Goal: Transaction & Acquisition: Purchase product/service

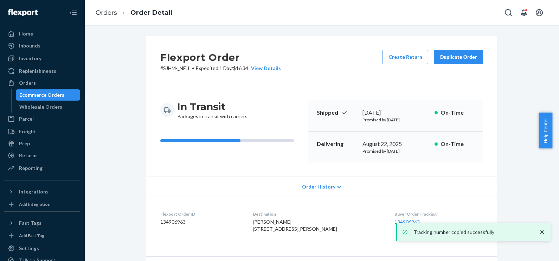
drag, startPoint x: 57, startPoint y: 81, endPoint x: 79, endPoint y: 77, distance: 22.6
click at [57, 81] on div "Orders" at bounding box center [42, 83] width 75 height 10
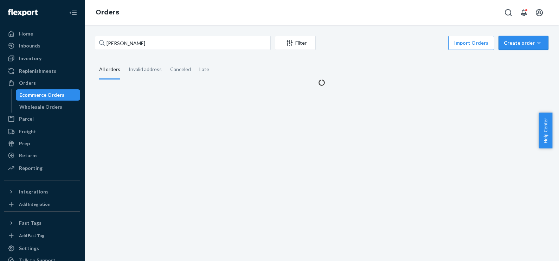
click at [504, 42] on div "Create order" at bounding box center [523, 42] width 39 height 7
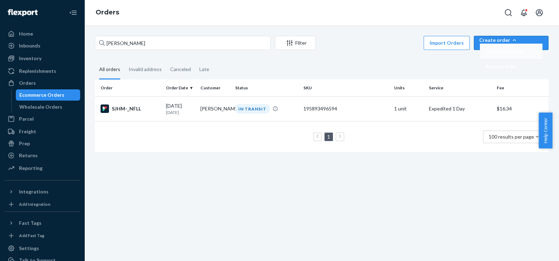
click at [511, 54] on span "Ecommerce order" at bounding box center [505, 51] width 39 height 5
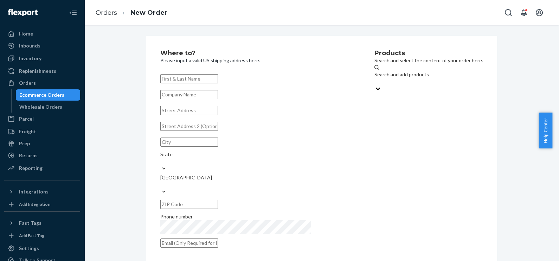
click at [408, 79] on div "Search and add products" at bounding box center [429, 78] width 109 height 14
click at [375, 79] on input "Search and add products" at bounding box center [375, 81] width 1 height 7
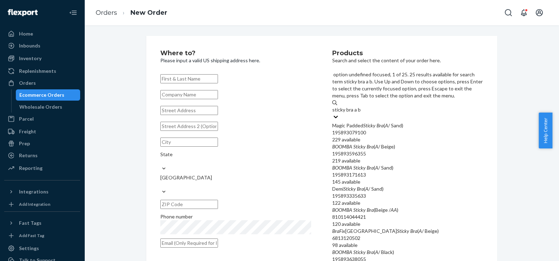
type input "sticky bra a bl"
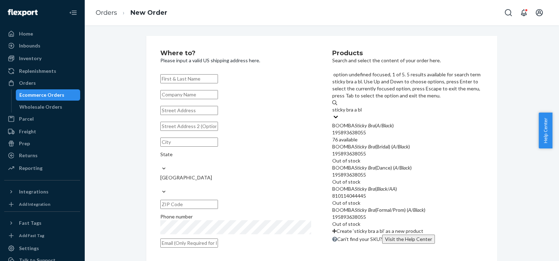
click at [393, 129] on div "195893638055" at bounding box center [407, 132] width 151 height 7
click at [362, 106] on input "sticky bra a bl" at bounding box center [347, 109] width 30 height 7
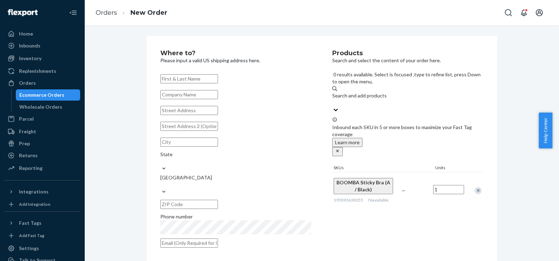
click at [392, 92] on div "Search and add products" at bounding box center [407, 95] width 151 height 7
click at [333, 99] on input "0 results available. Select is focused ,type to refine list, press Down to open…" at bounding box center [332, 102] width 1 height 7
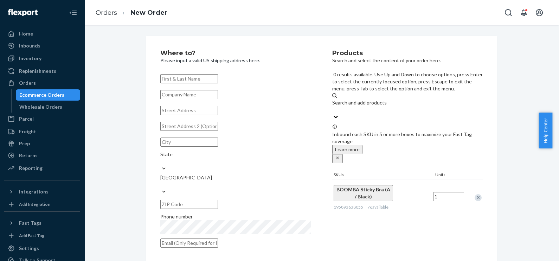
paste input "195893596355"
type input "195893596355"
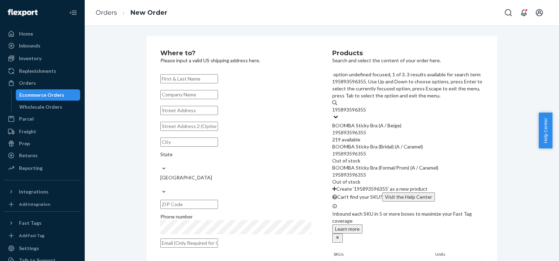
click at [389, 129] on div "195893596355" at bounding box center [407, 132] width 151 height 7
click at [367, 106] on input "195893596355" at bounding box center [349, 109] width 35 height 7
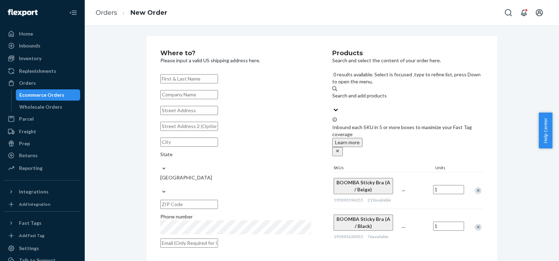
click at [349, 92] on div "Search and add products" at bounding box center [407, 95] width 151 height 7
click at [333, 99] on input "0 results available. Select is focused ,type to refine list, press Down to open…" at bounding box center [332, 102] width 1 height 7
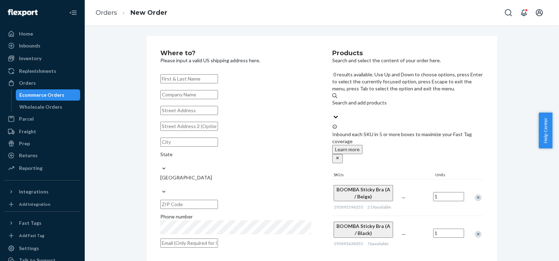
paste input "810114042243"
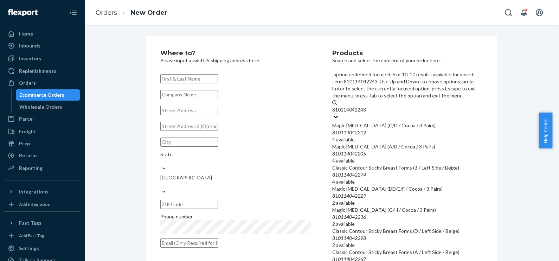
scroll to position [132, 0]
type input "810114042243"
click at [114, 108] on div "Where to? Please input a valid US shipping address here. State United States Ph…" at bounding box center [322, 265] width 464 height 458
